Goal: Task Accomplishment & Management: Manage account settings

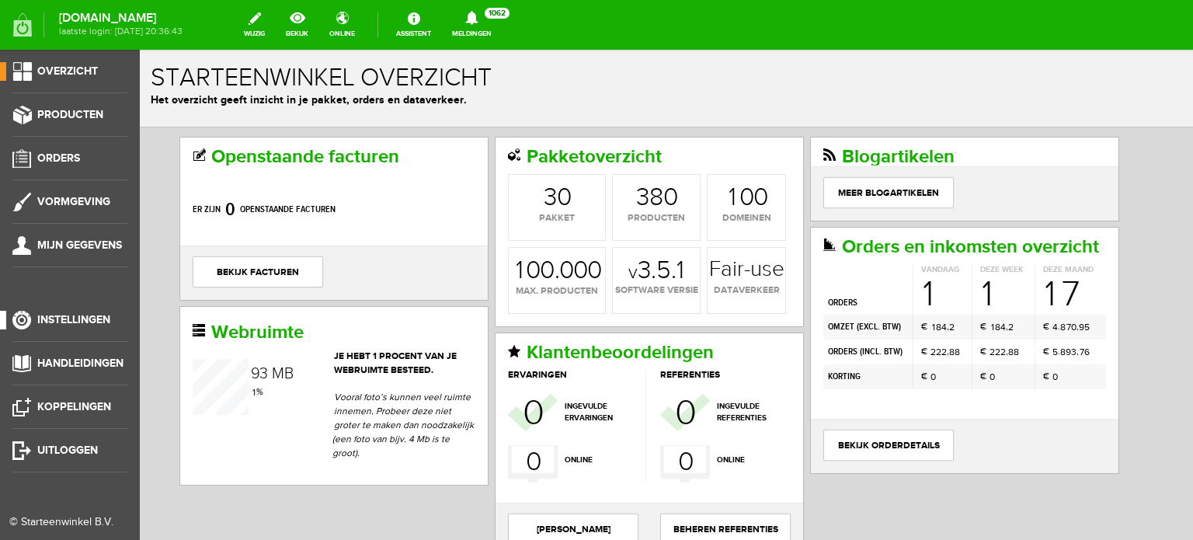
click at [90, 313] on span "Instellingen" at bounding box center [73, 319] width 73 height 13
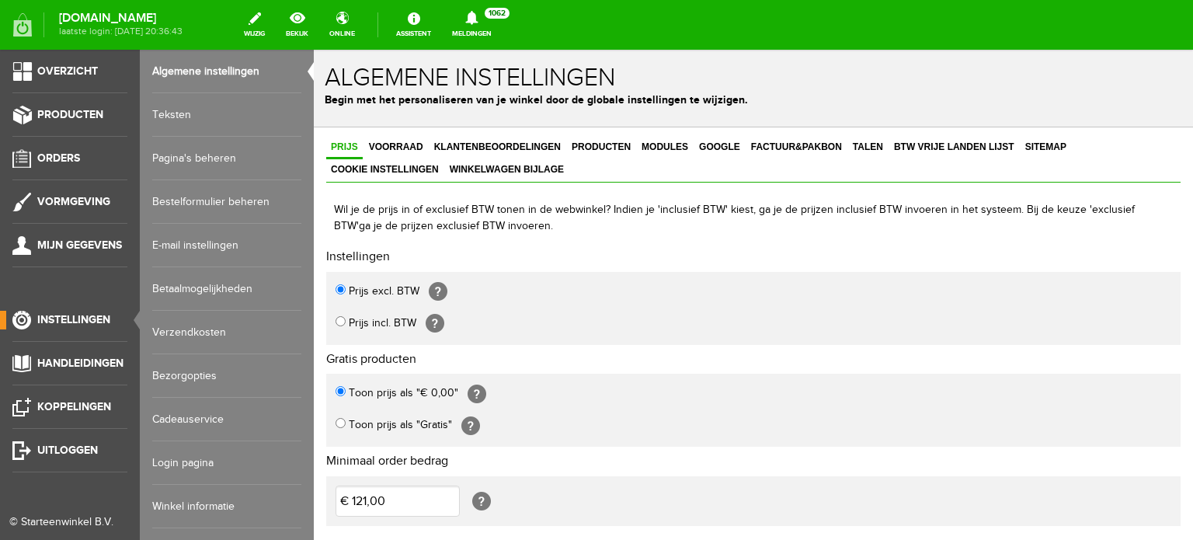
click at [184, 458] on link "Login pagina" at bounding box center [226, 462] width 149 height 43
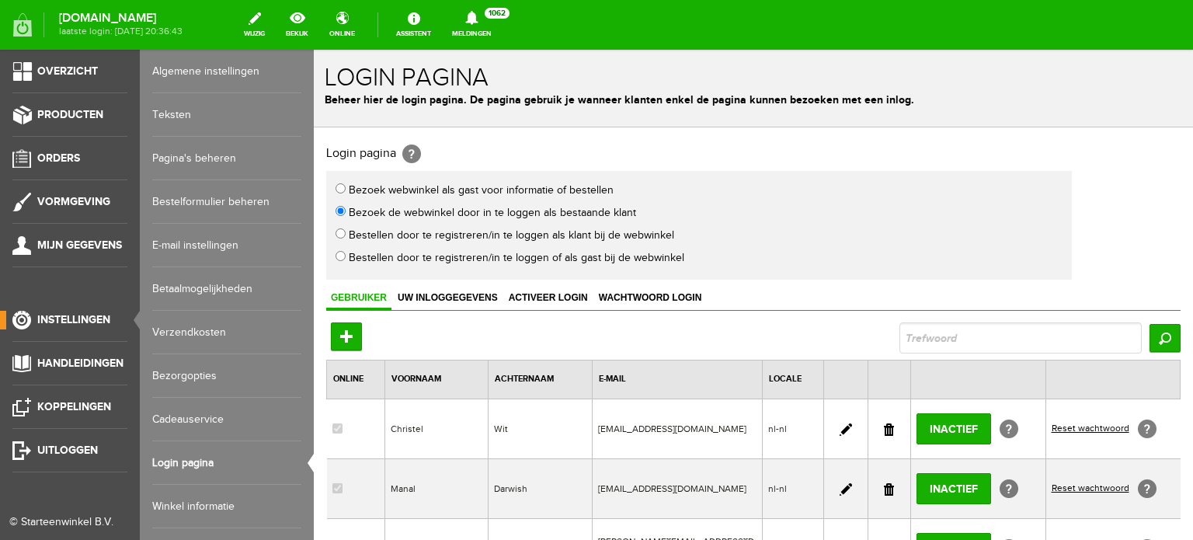
click at [102, 317] on span "Instellingen" at bounding box center [73, 319] width 73 height 13
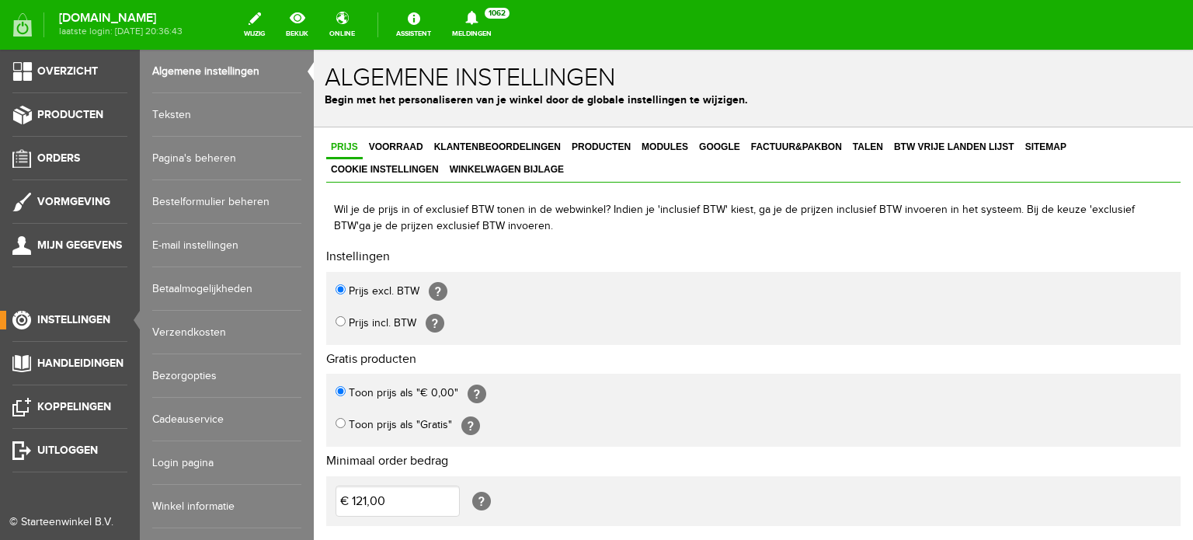
click at [209, 459] on link "Login pagina" at bounding box center [226, 462] width 149 height 43
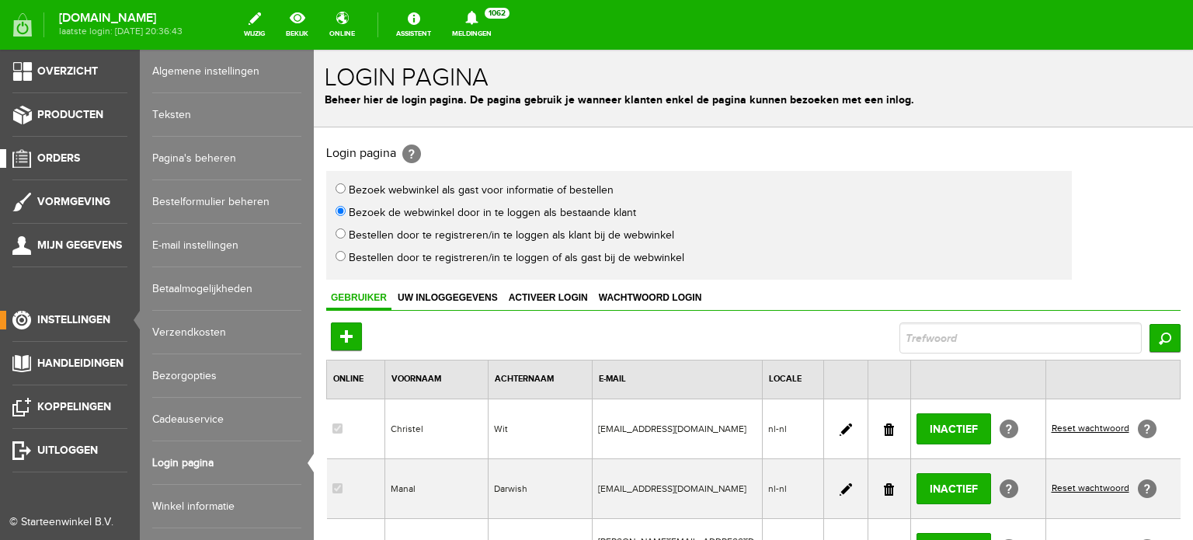
click at [59, 156] on span "Orders" at bounding box center [58, 157] width 43 height 13
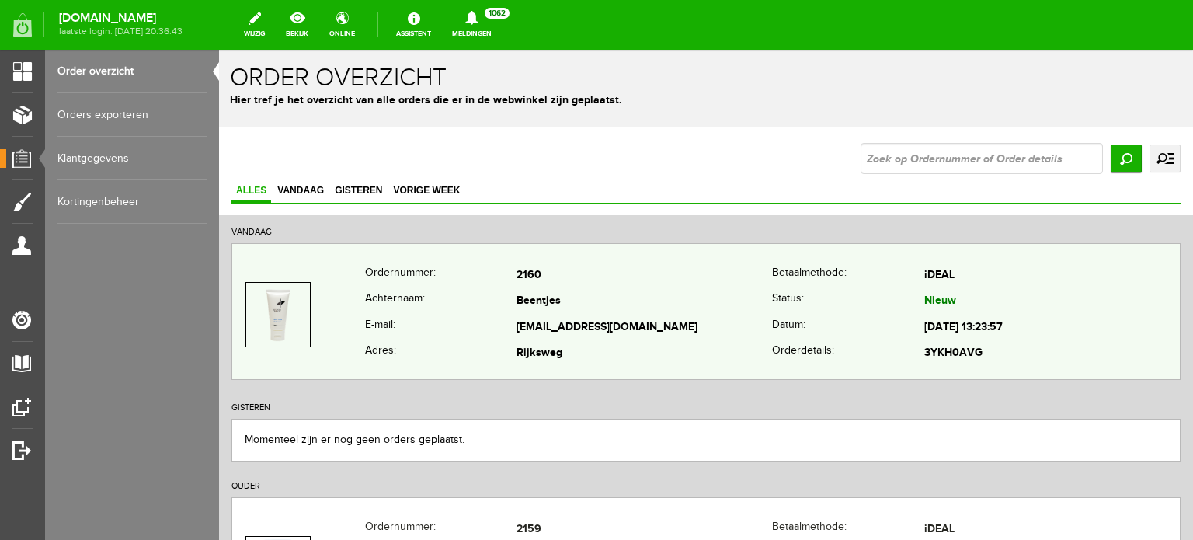
click at [523, 303] on td "Beentjes" at bounding box center [643, 302] width 255 height 26
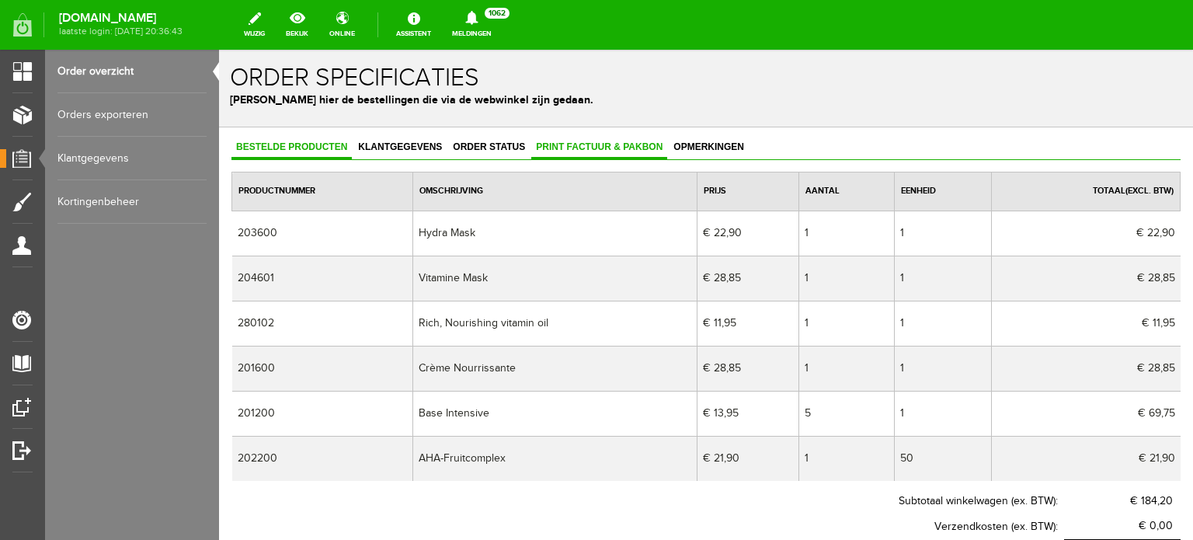
click at [618, 147] on span "Print factuur & pakbon" at bounding box center [599, 146] width 136 height 11
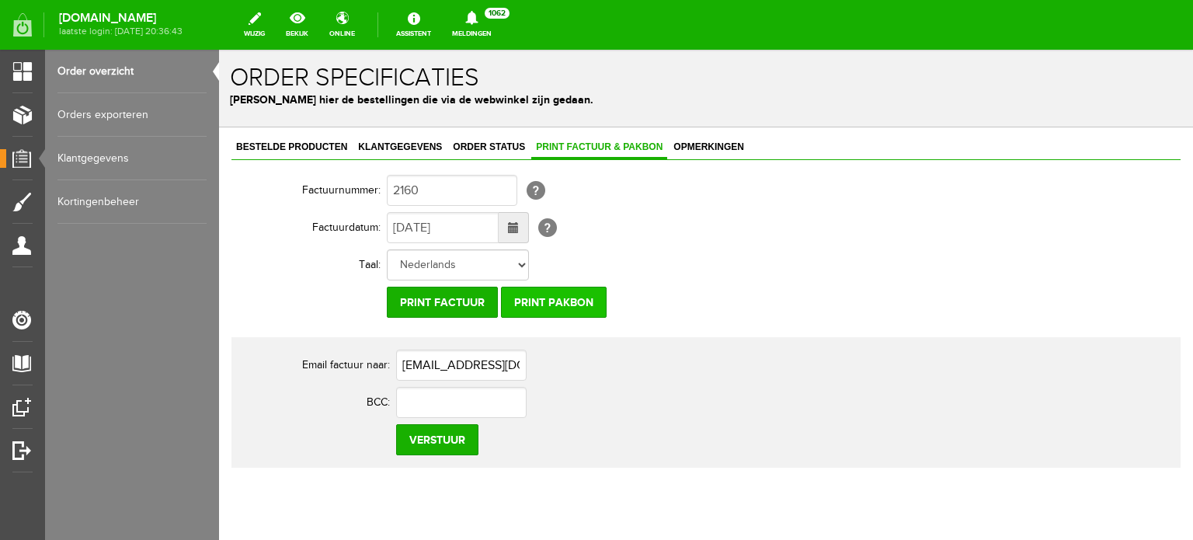
click at [565, 294] on input "Print pakbon" at bounding box center [554, 301] width 106 height 31
click at [543, 298] on input "Print pakbon" at bounding box center [554, 301] width 106 height 31
click at [469, 293] on input "Print factuur" at bounding box center [442, 301] width 111 height 31
click at [458, 297] on input "Print factuur" at bounding box center [442, 301] width 111 height 31
click at [463, 293] on input "Print factuur" at bounding box center [442, 301] width 111 height 31
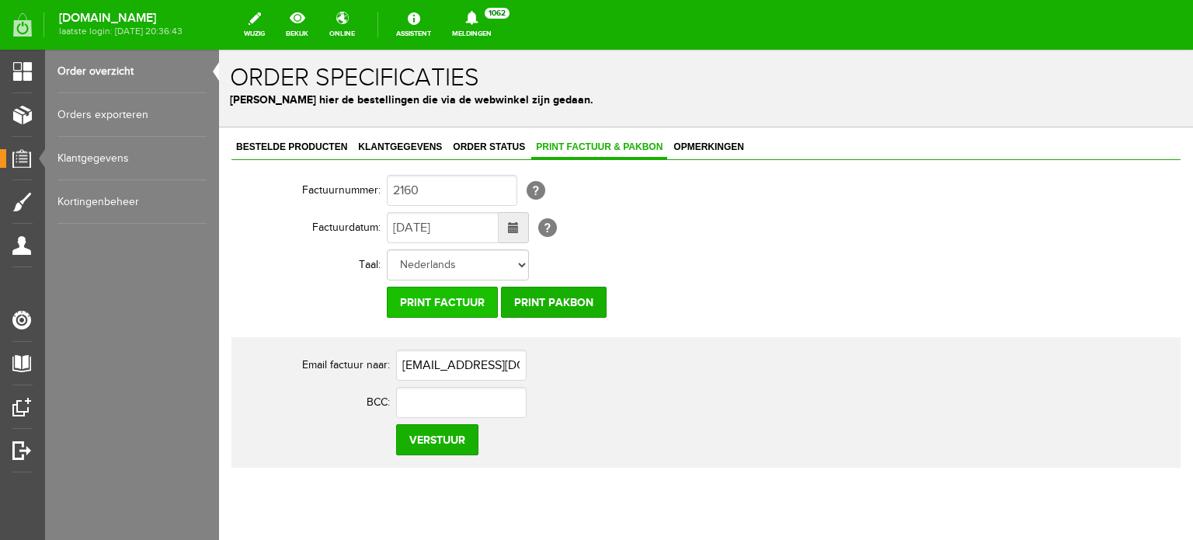
click at [480, 300] on input "Print factuur" at bounding box center [442, 301] width 111 height 31
click at [398, 304] on input "Print factuur" at bounding box center [442, 301] width 111 height 31
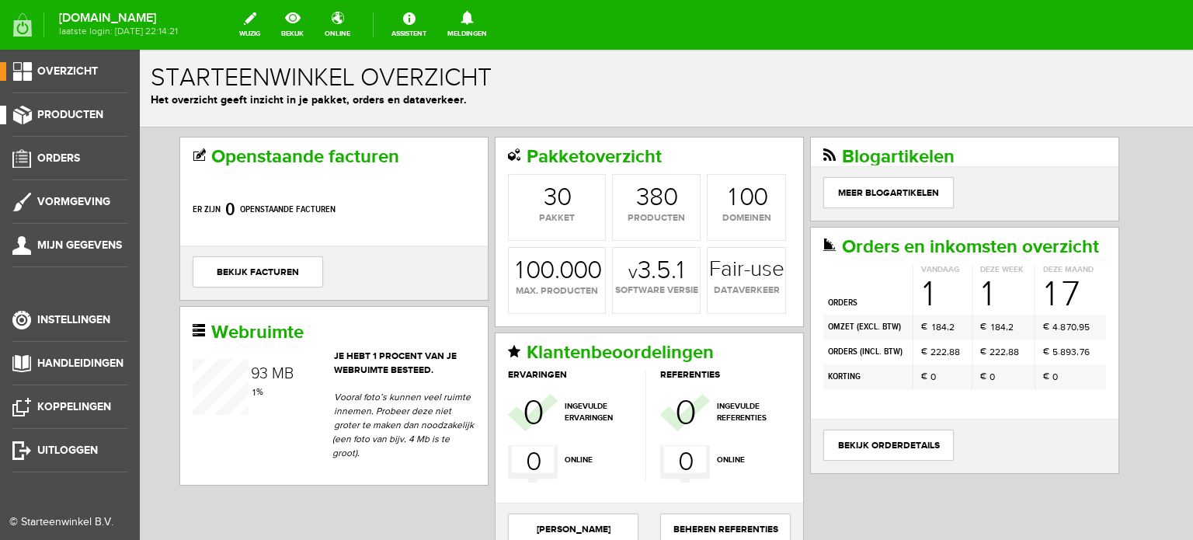
click at [87, 114] on span "Producten" at bounding box center [70, 114] width 66 height 13
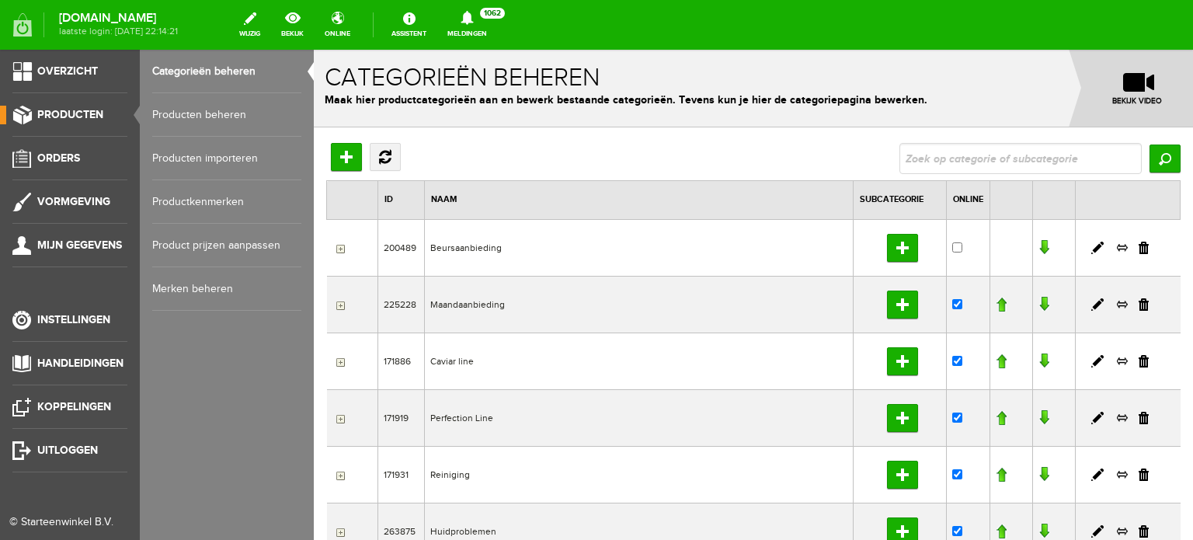
click at [212, 114] on link "Producten beheren" at bounding box center [226, 114] width 149 height 43
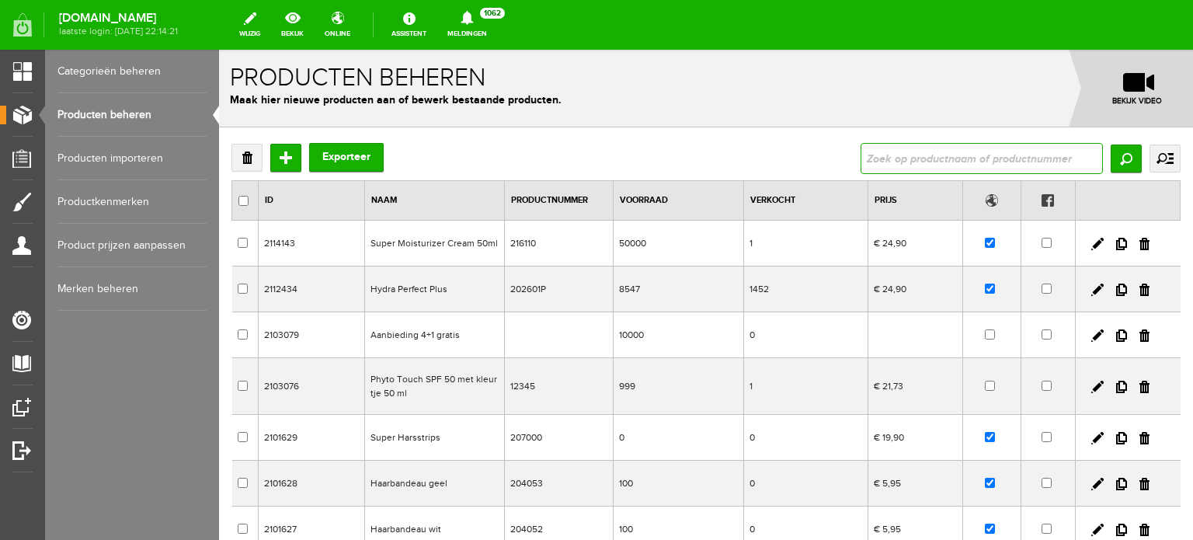
click at [866, 159] on input "text" at bounding box center [981, 158] width 242 height 31
type input "base intensive"
click at [1110, 149] on input "Zoeken" at bounding box center [1125, 158] width 31 height 28
